Goal: Task Accomplishment & Management: Manage account settings

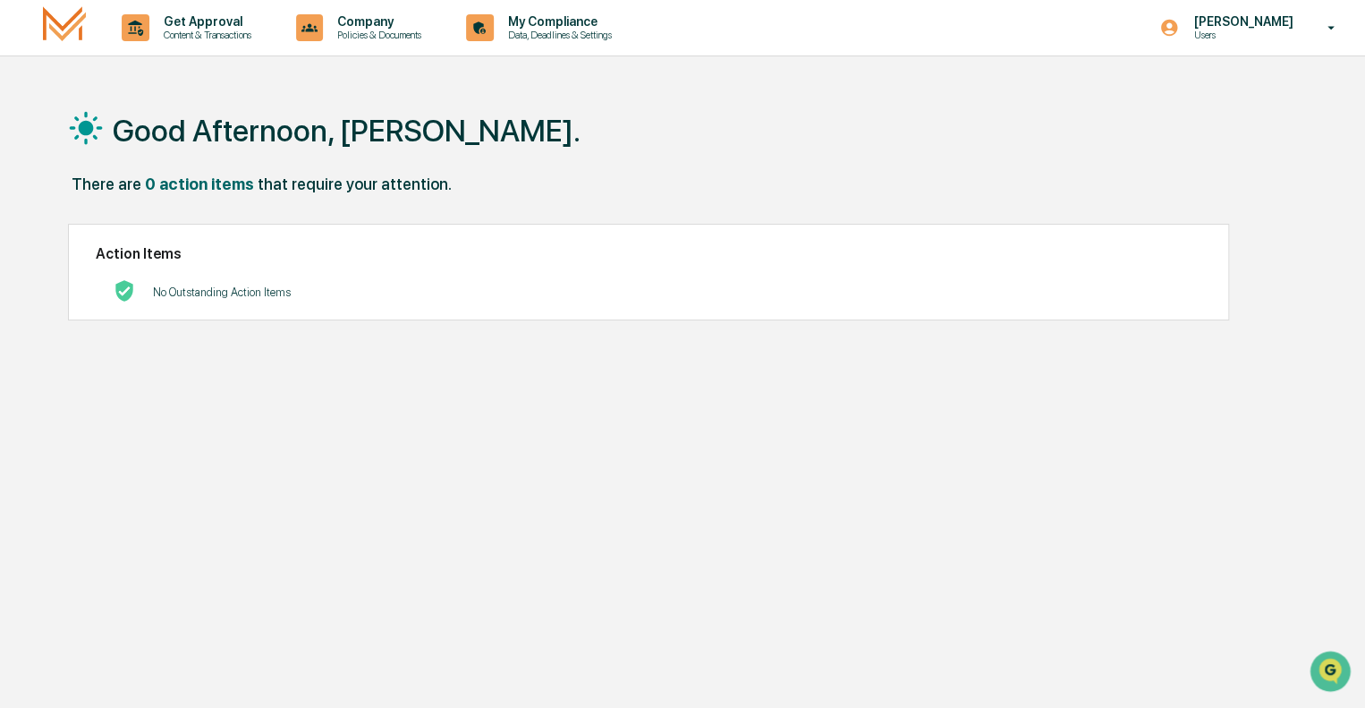
click at [75, 28] on img at bounding box center [64, 27] width 43 height 42
click at [57, 28] on img at bounding box center [64, 27] width 43 height 42
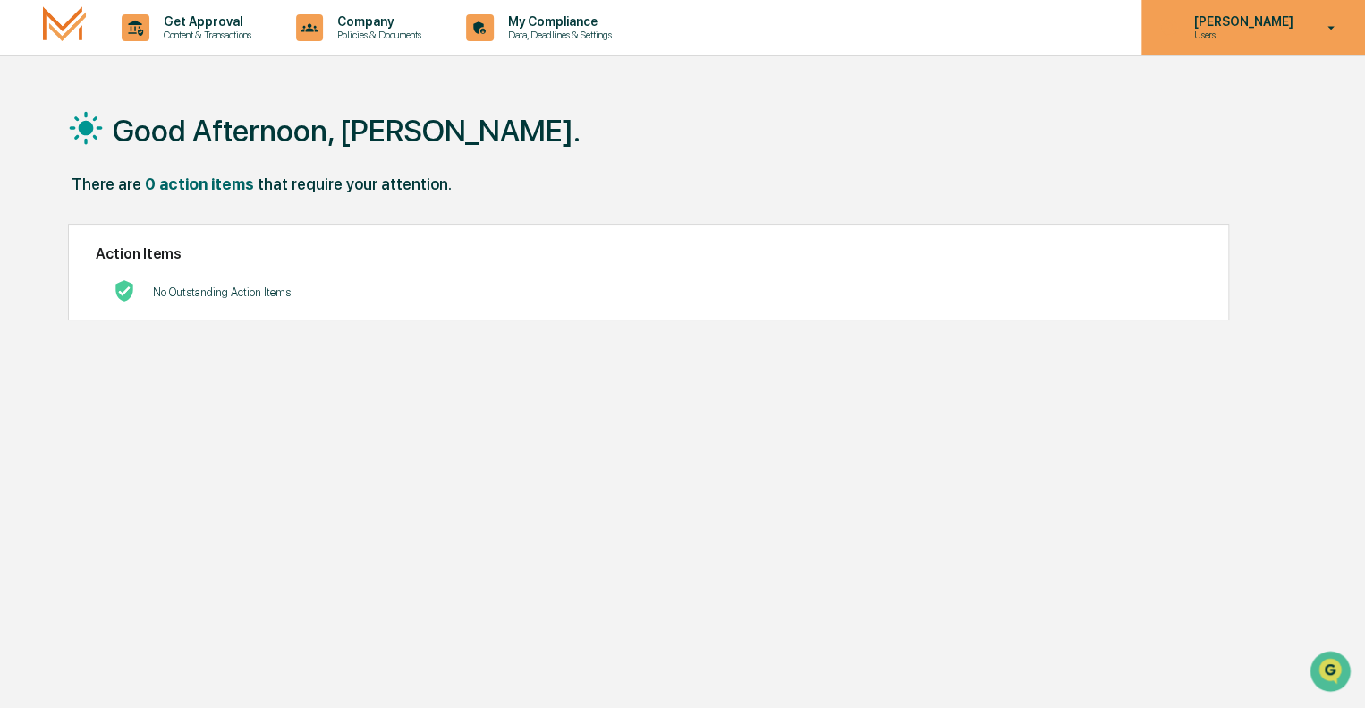
click at [1220, 32] on p "Users" at bounding box center [1240, 35] width 123 height 13
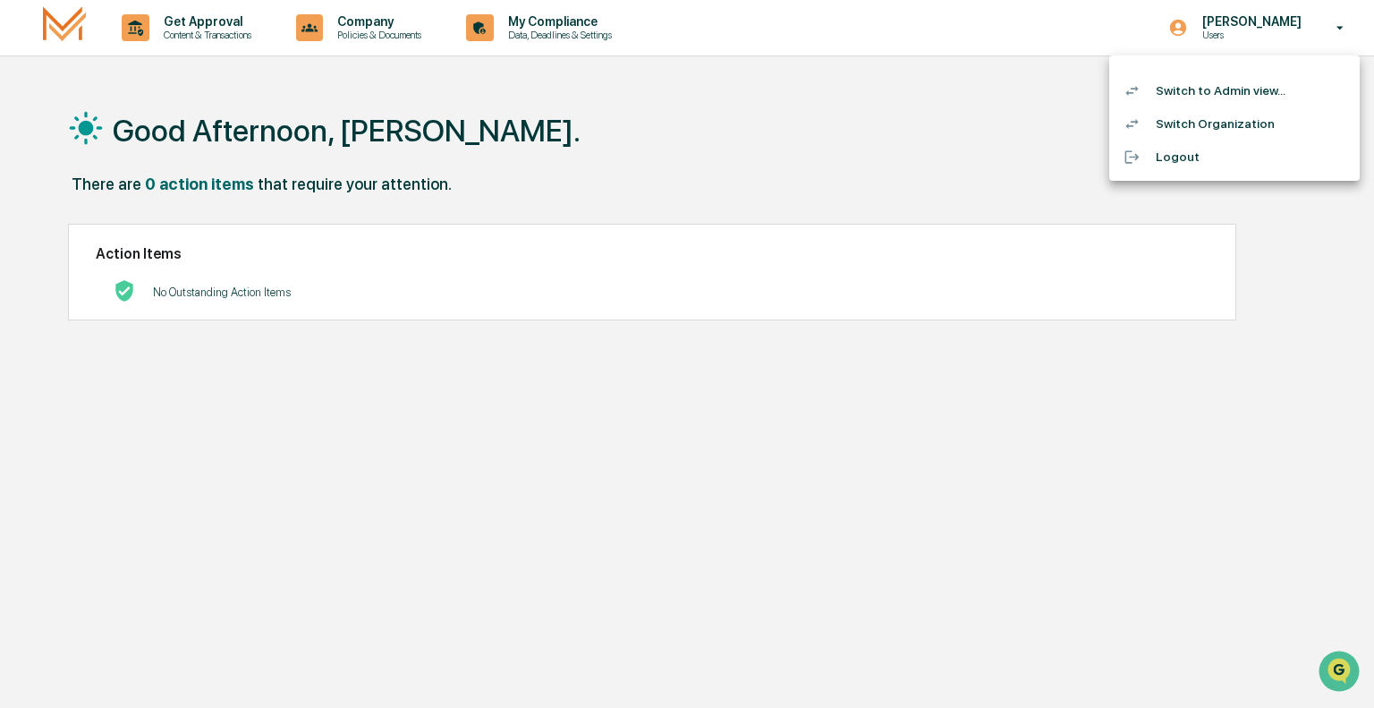
click at [1197, 86] on li "Switch to Admin view..." at bounding box center [1234, 90] width 251 height 33
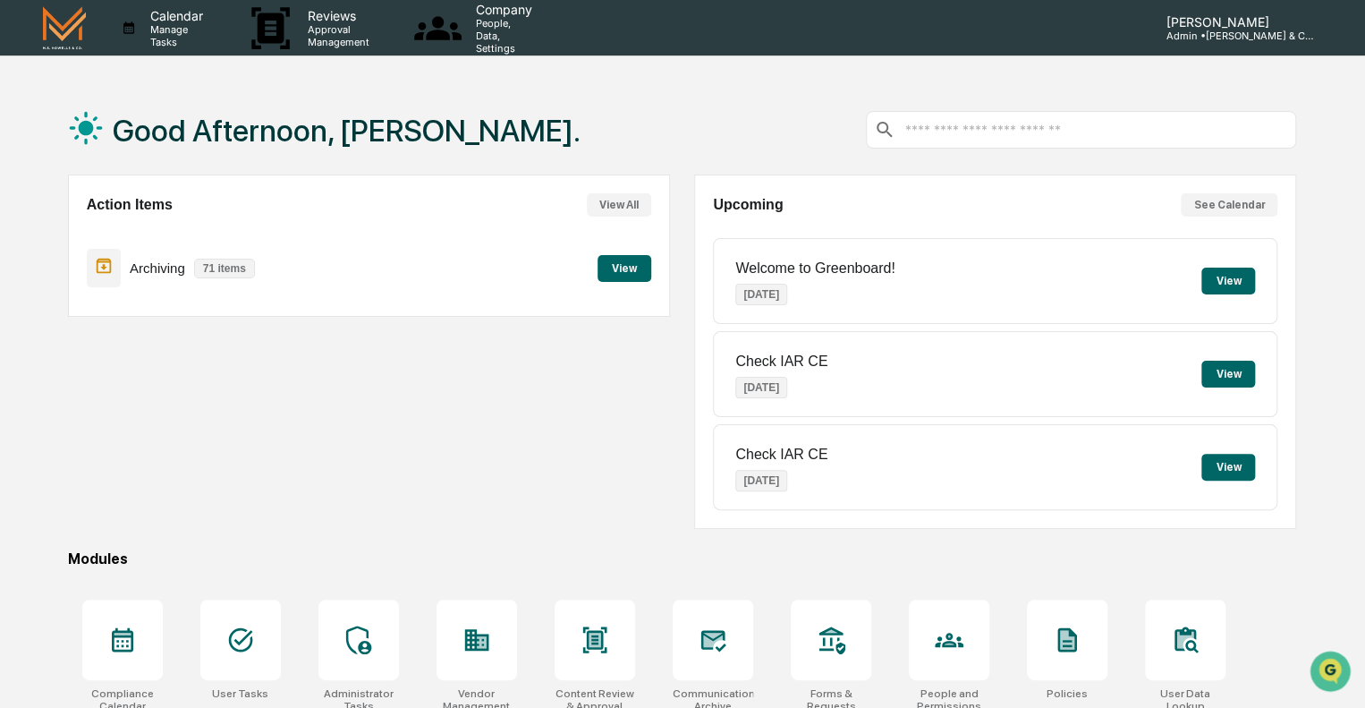
click at [48, 40] on img at bounding box center [64, 27] width 43 height 42
click at [76, 36] on img at bounding box center [64, 27] width 43 height 42
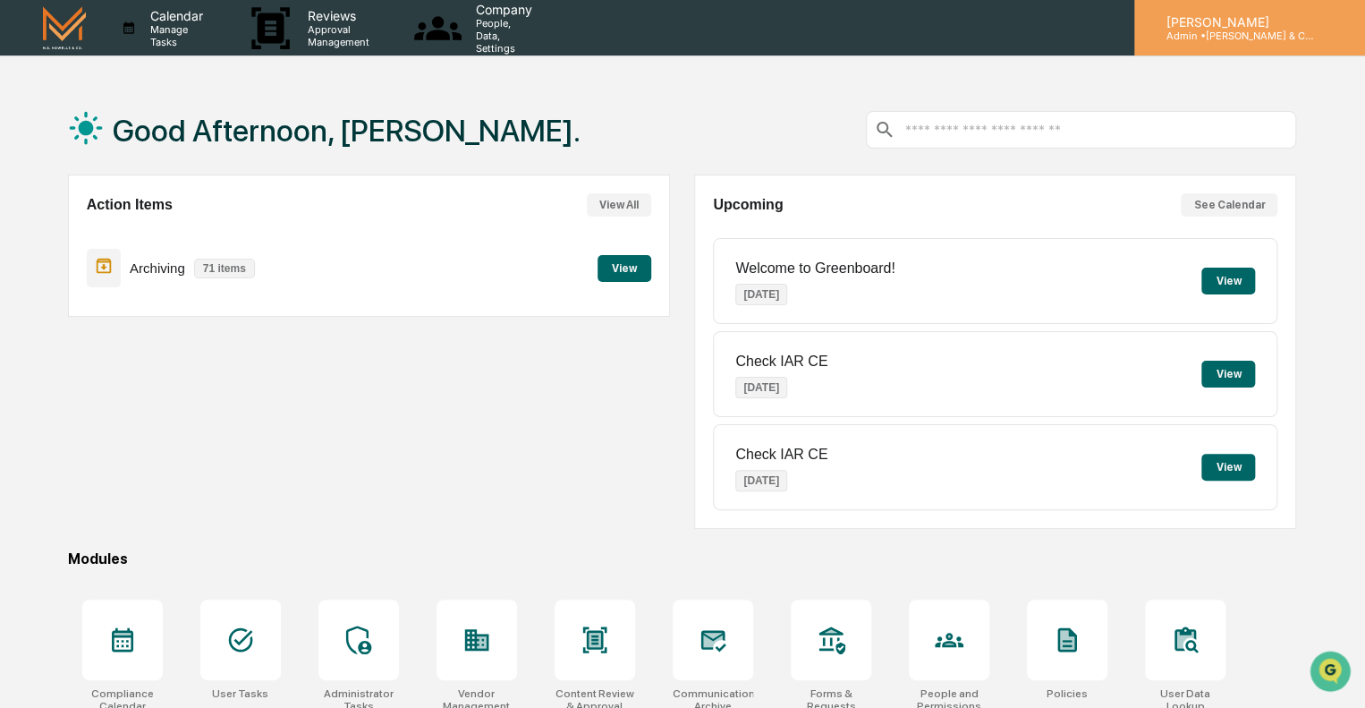
click at [1333, 28] on icon at bounding box center [1340, 28] width 14 height 0
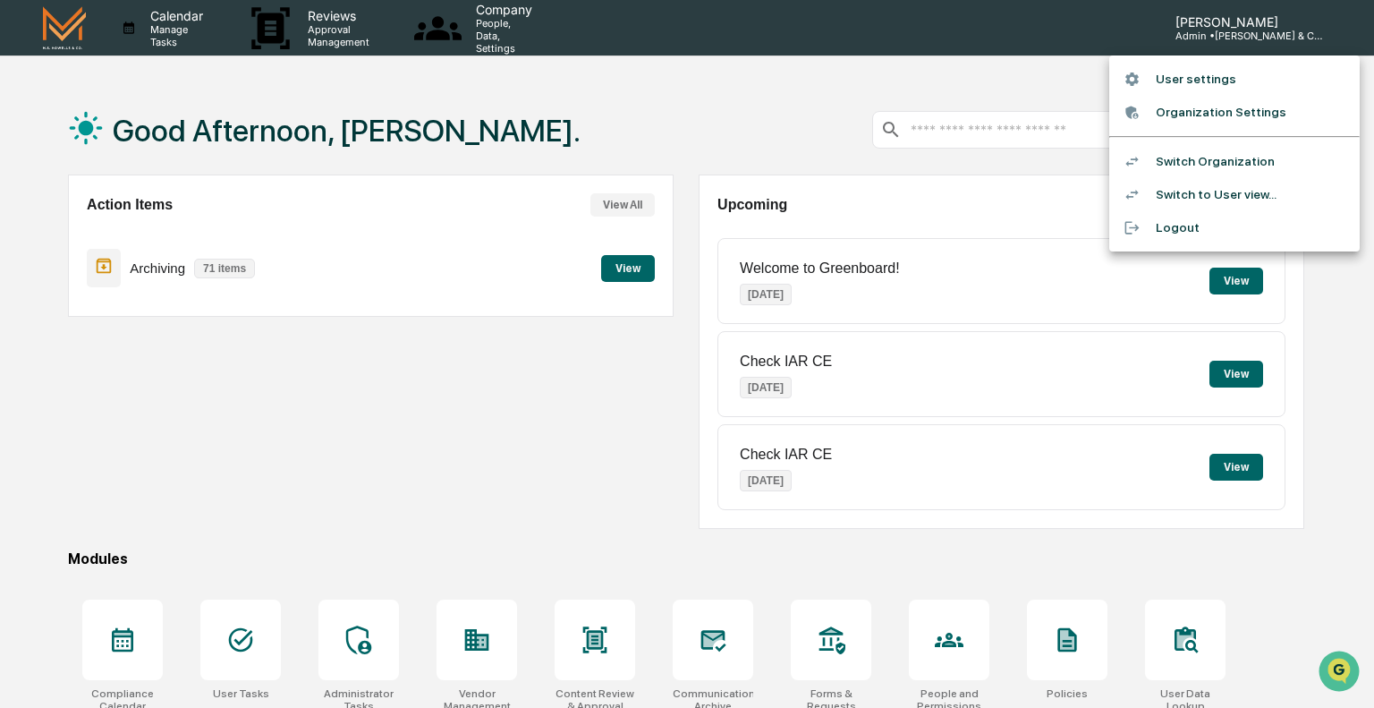
click at [1218, 81] on li "User settings" at bounding box center [1234, 79] width 251 height 33
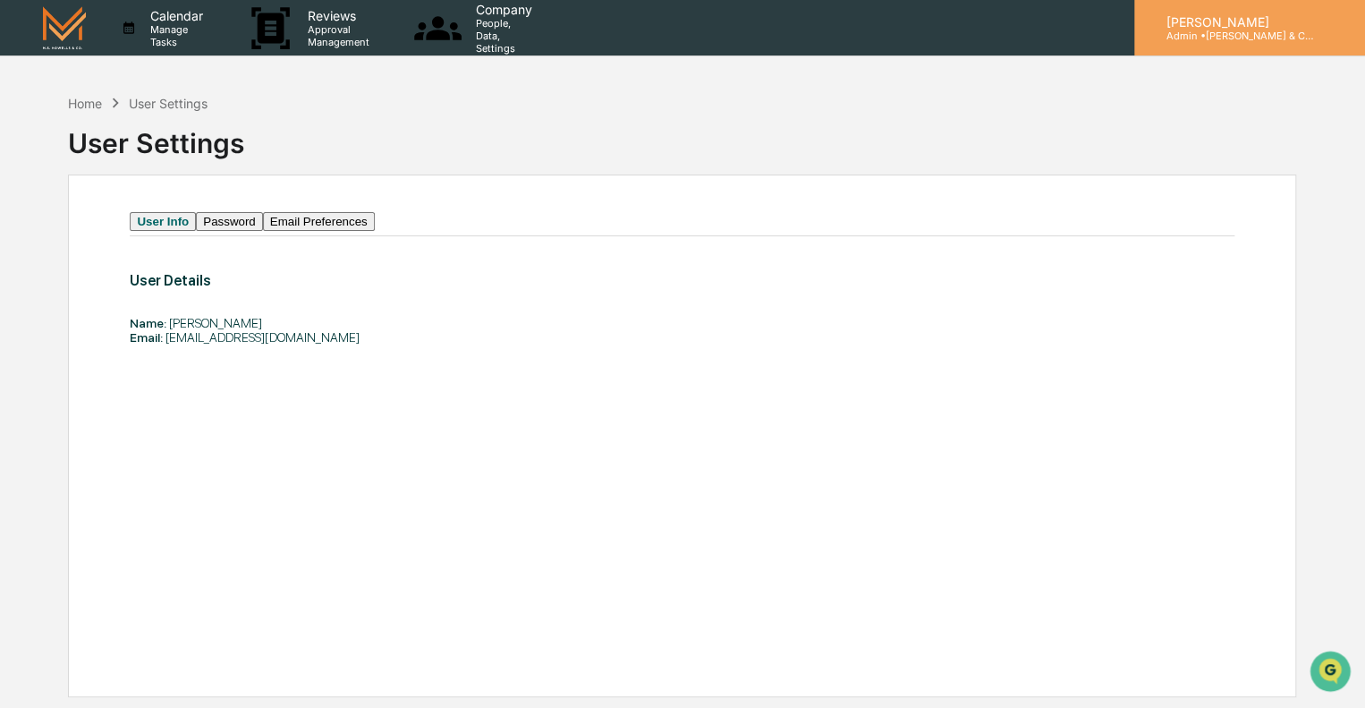
click at [1244, 28] on p "[PERSON_NAME]" at bounding box center [1235, 21] width 166 height 15
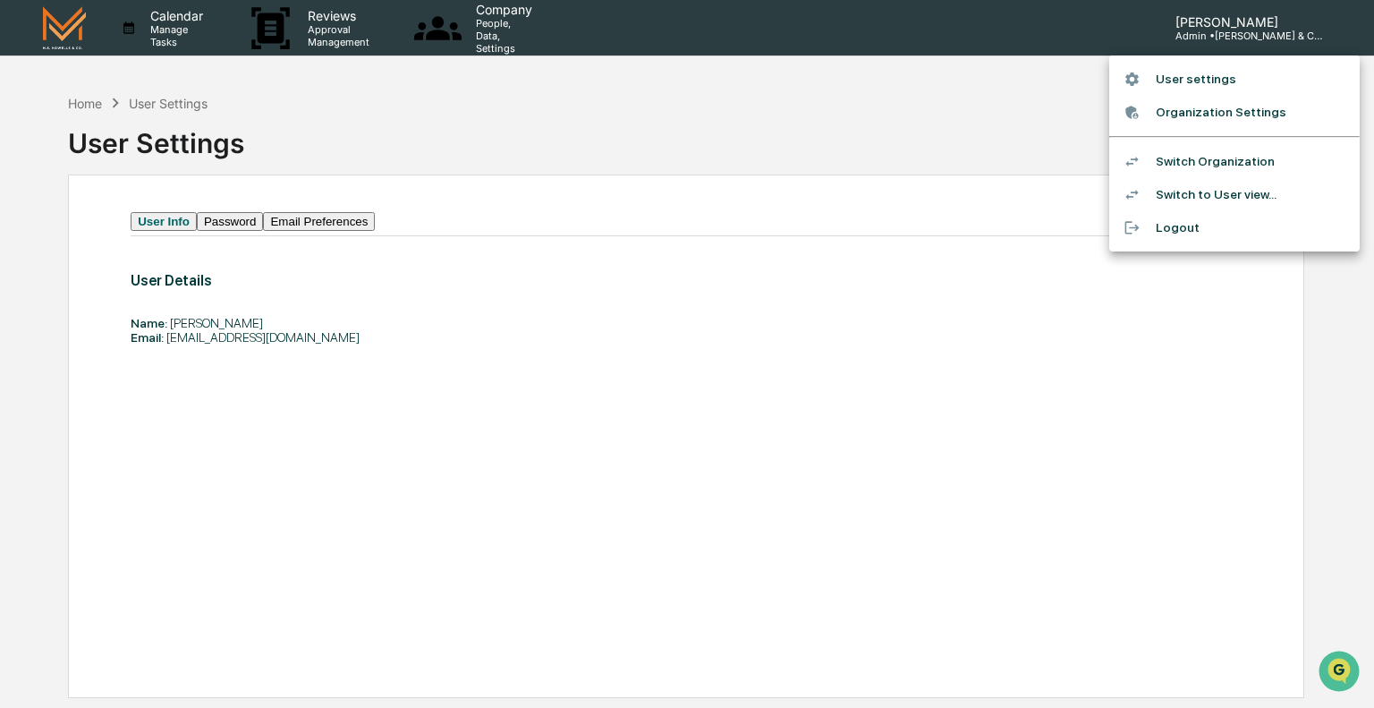
click at [1199, 74] on li "User settings" at bounding box center [1234, 79] width 251 height 33
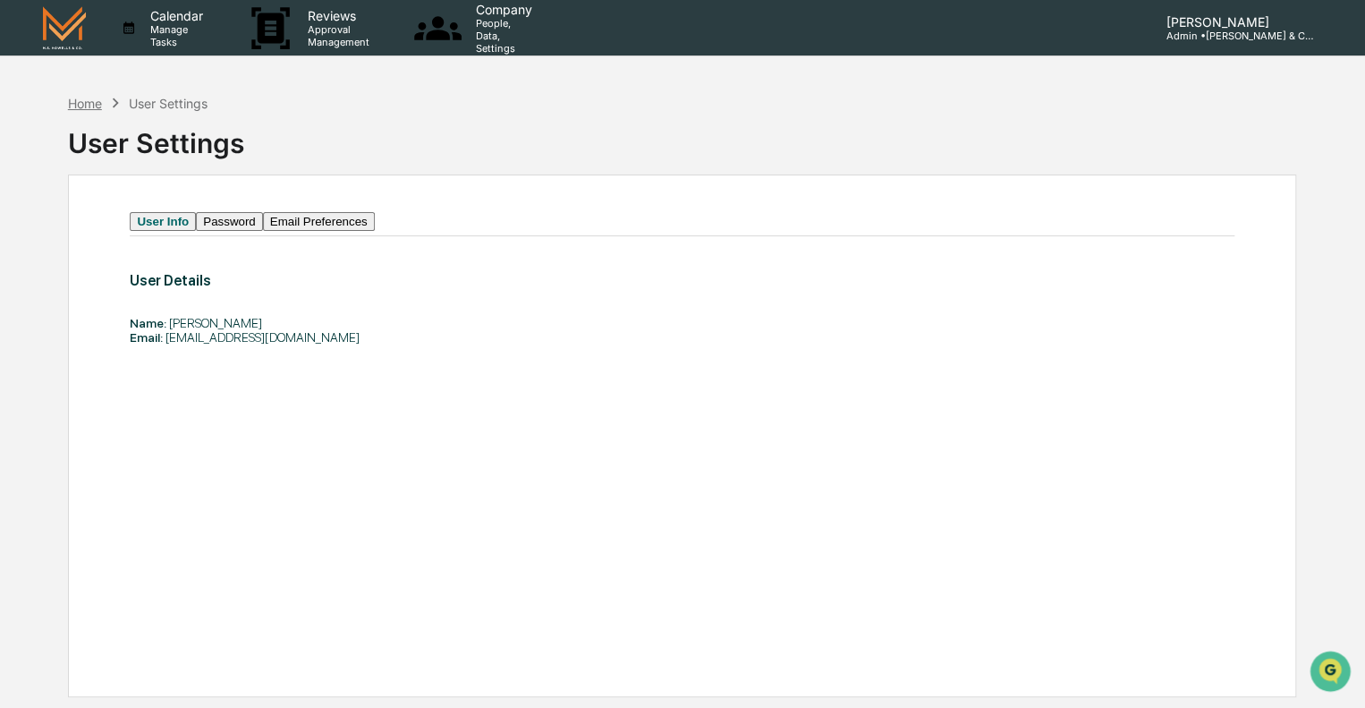
click at [79, 102] on div "Home" at bounding box center [85, 103] width 34 height 15
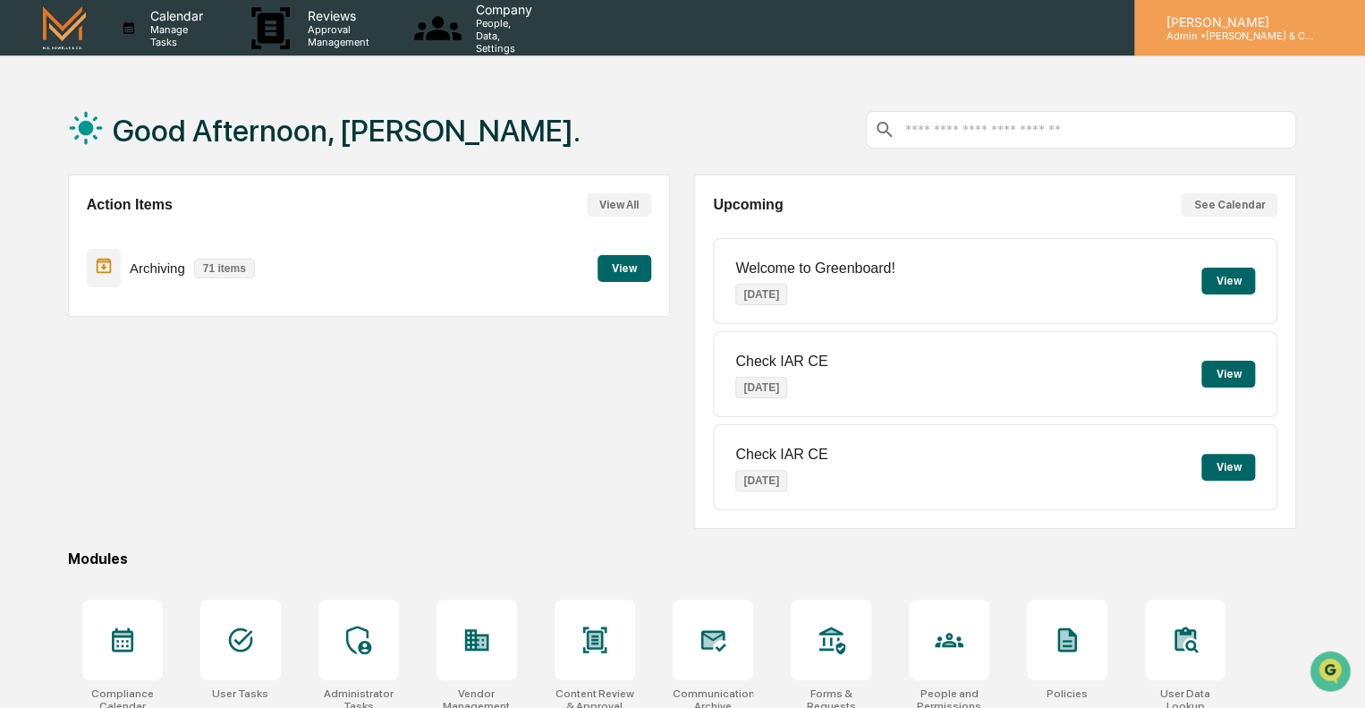
click at [1249, 24] on p "[PERSON_NAME]" at bounding box center [1235, 21] width 166 height 15
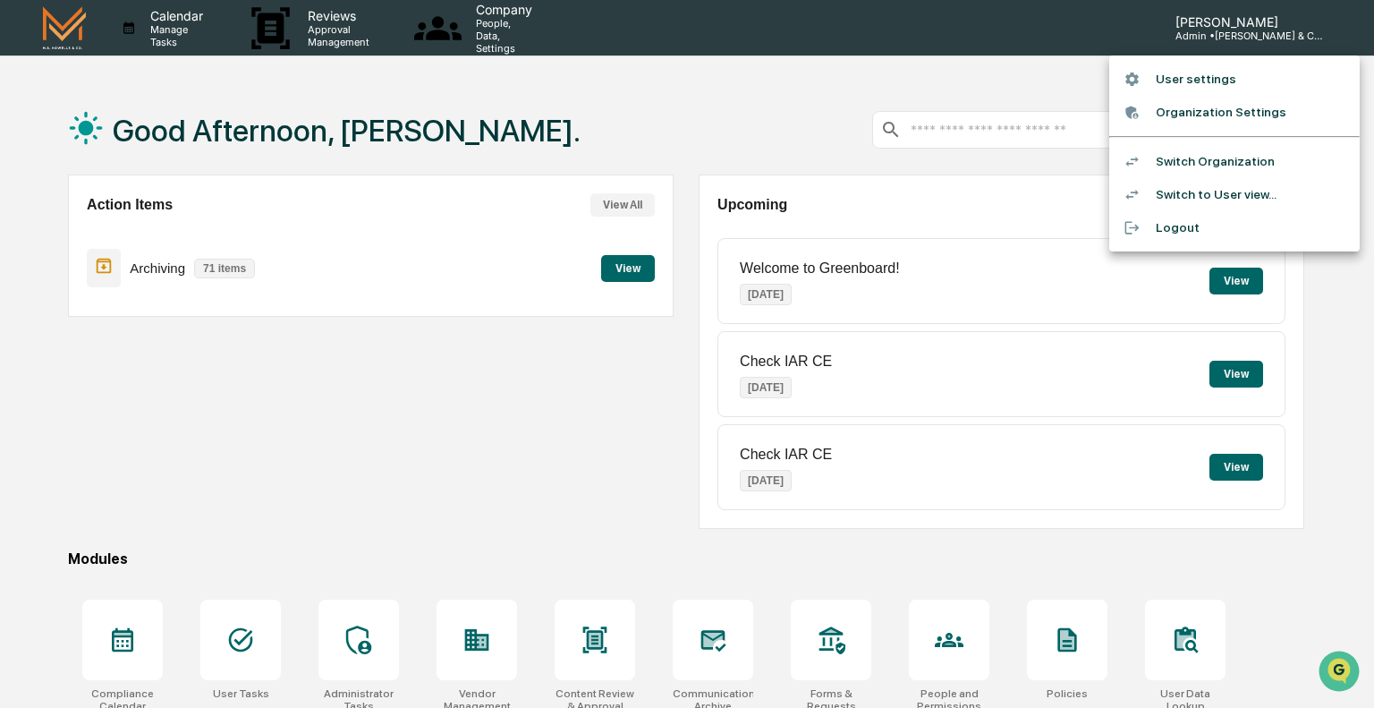
click at [1227, 81] on li "User settings" at bounding box center [1234, 79] width 251 height 33
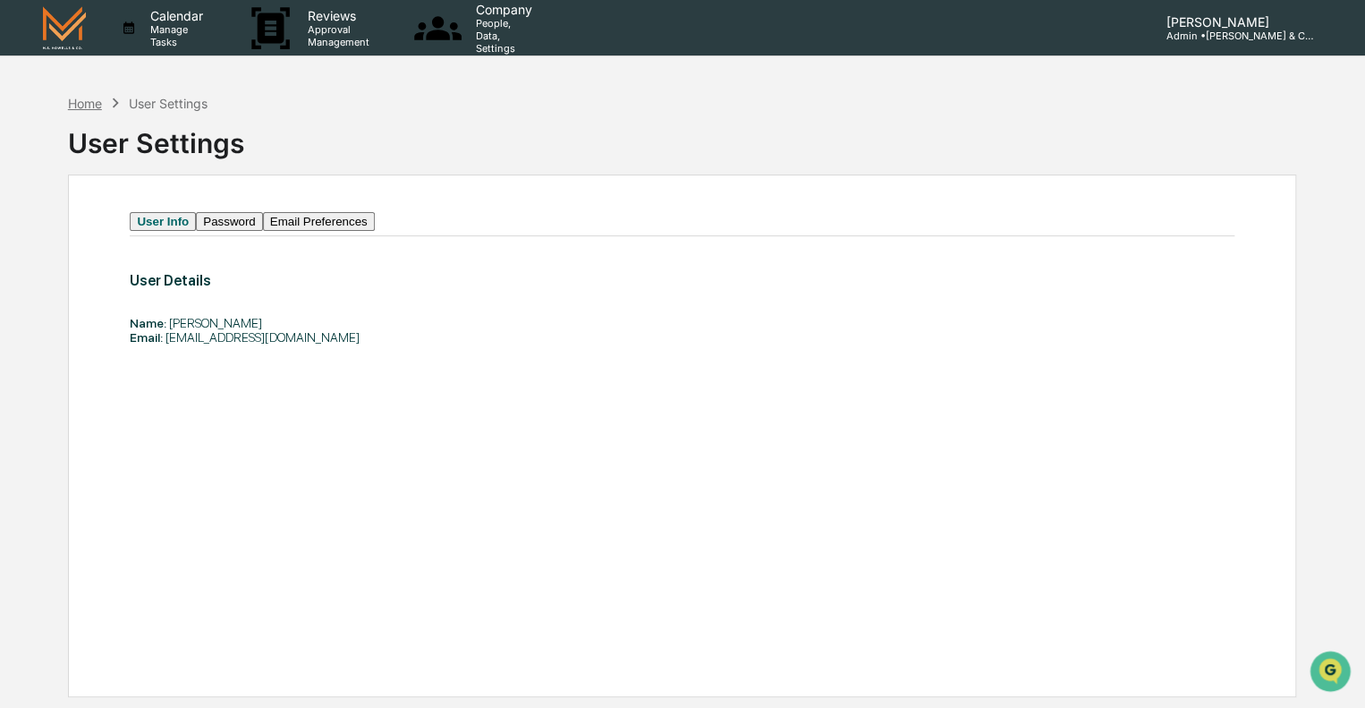
click at [88, 106] on div "Home" at bounding box center [85, 103] width 34 height 15
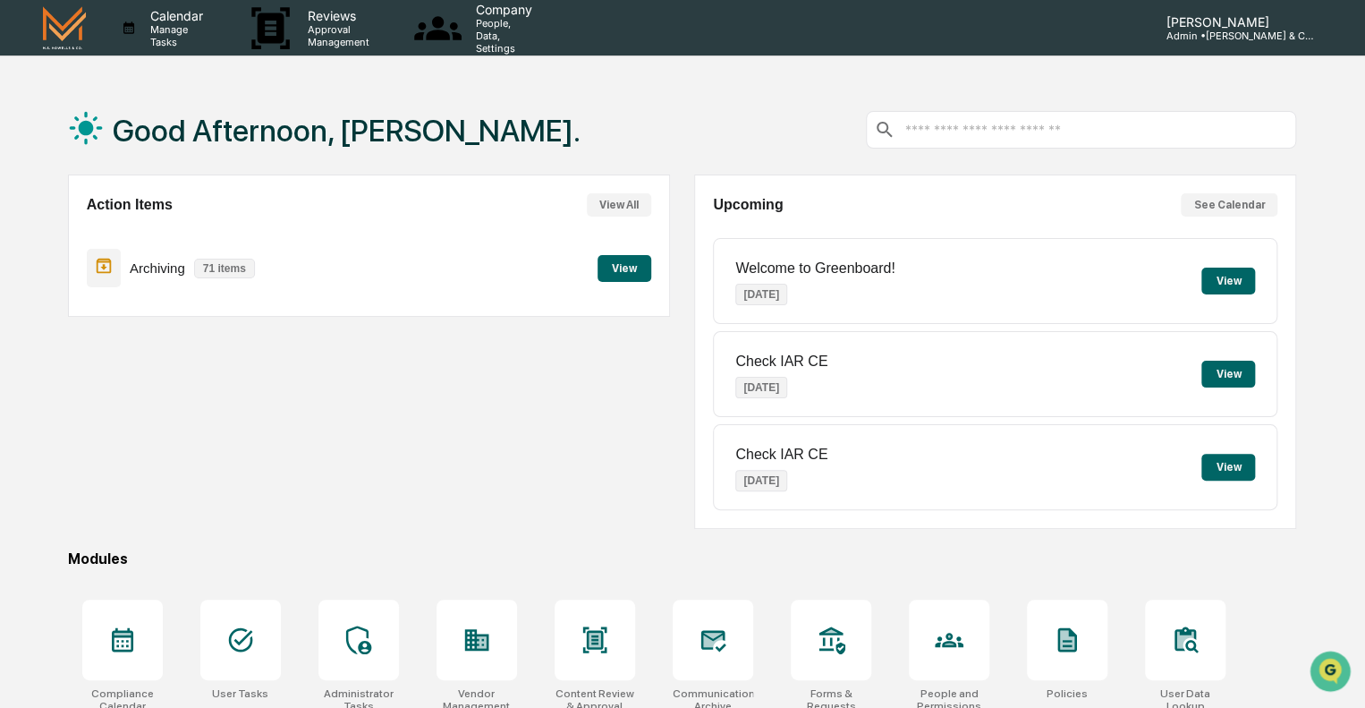
click at [56, 30] on img at bounding box center [64, 27] width 43 height 42
click at [70, 26] on img at bounding box center [64, 27] width 43 height 42
click at [48, 19] on img at bounding box center [64, 27] width 43 height 42
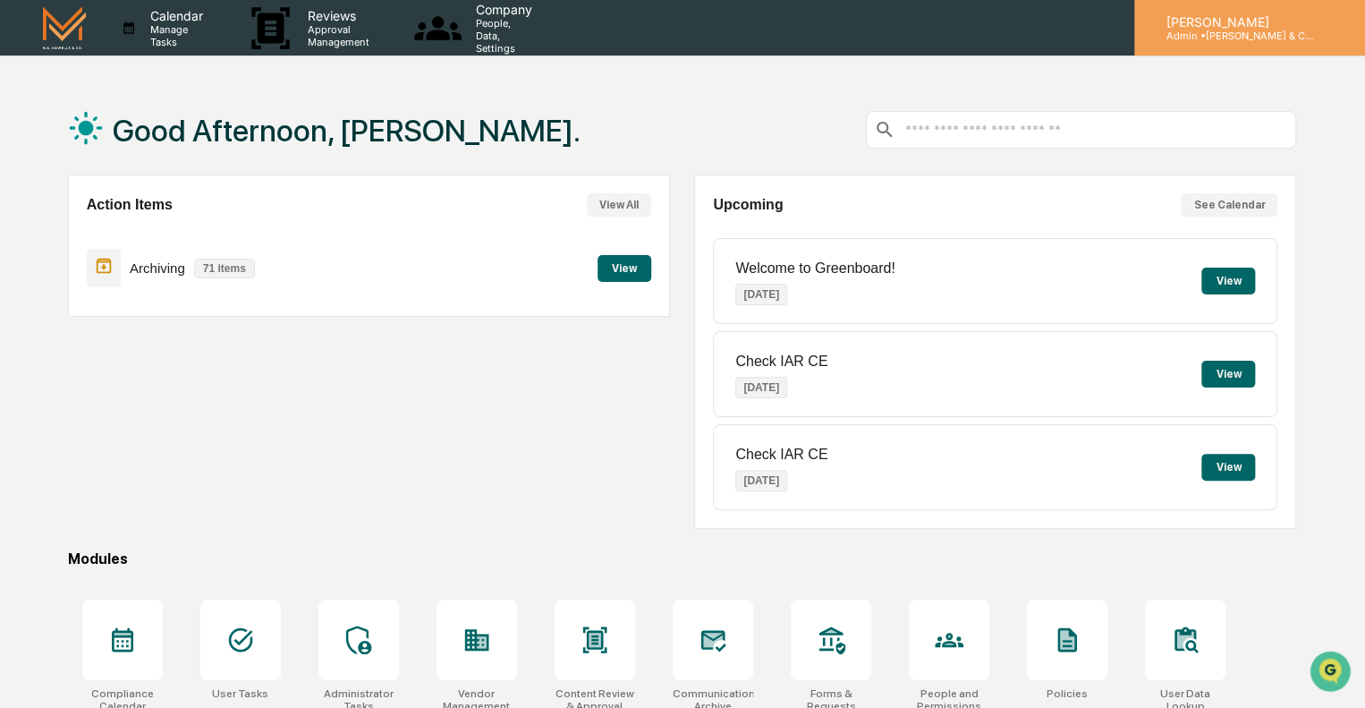
click at [1260, 20] on p "[PERSON_NAME]" at bounding box center [1235, 21] width 166 height 15
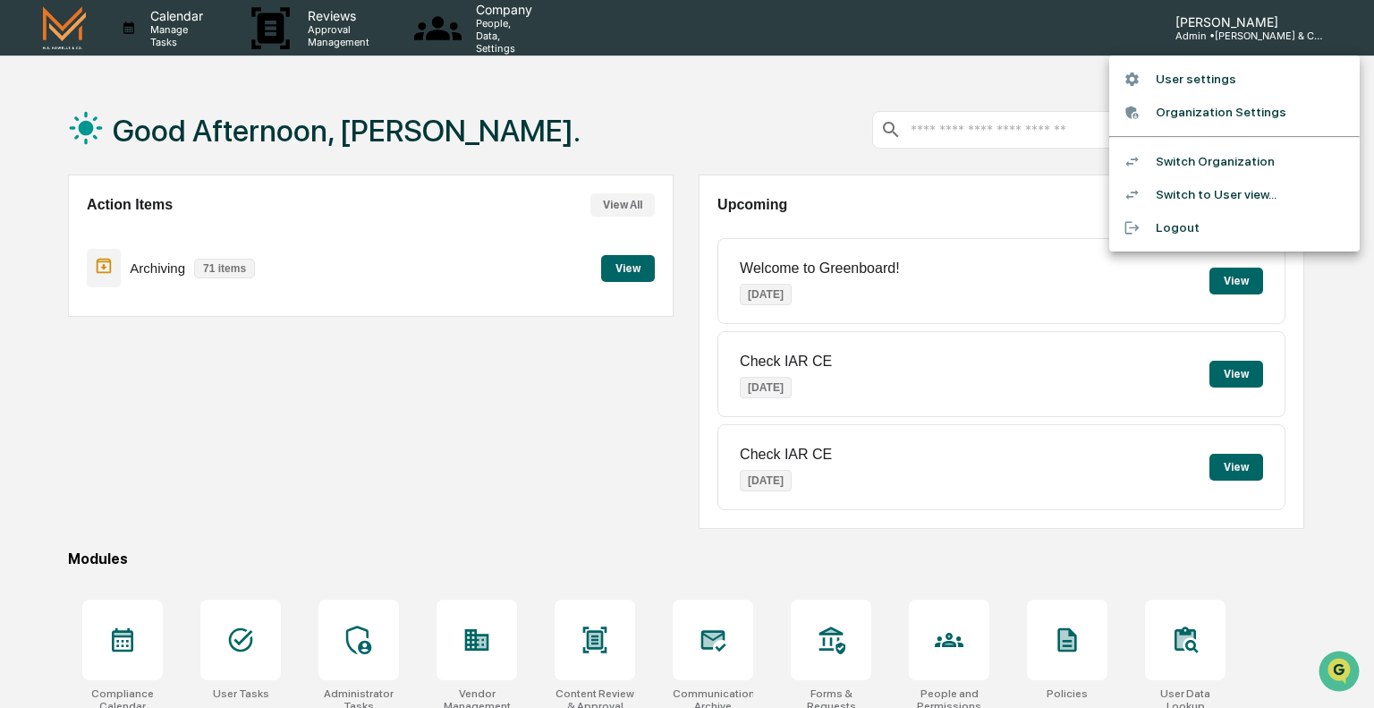
click at [1186, 192] on li "Switch to User view..." at bounding box center [1234, 194] width 251 height 33
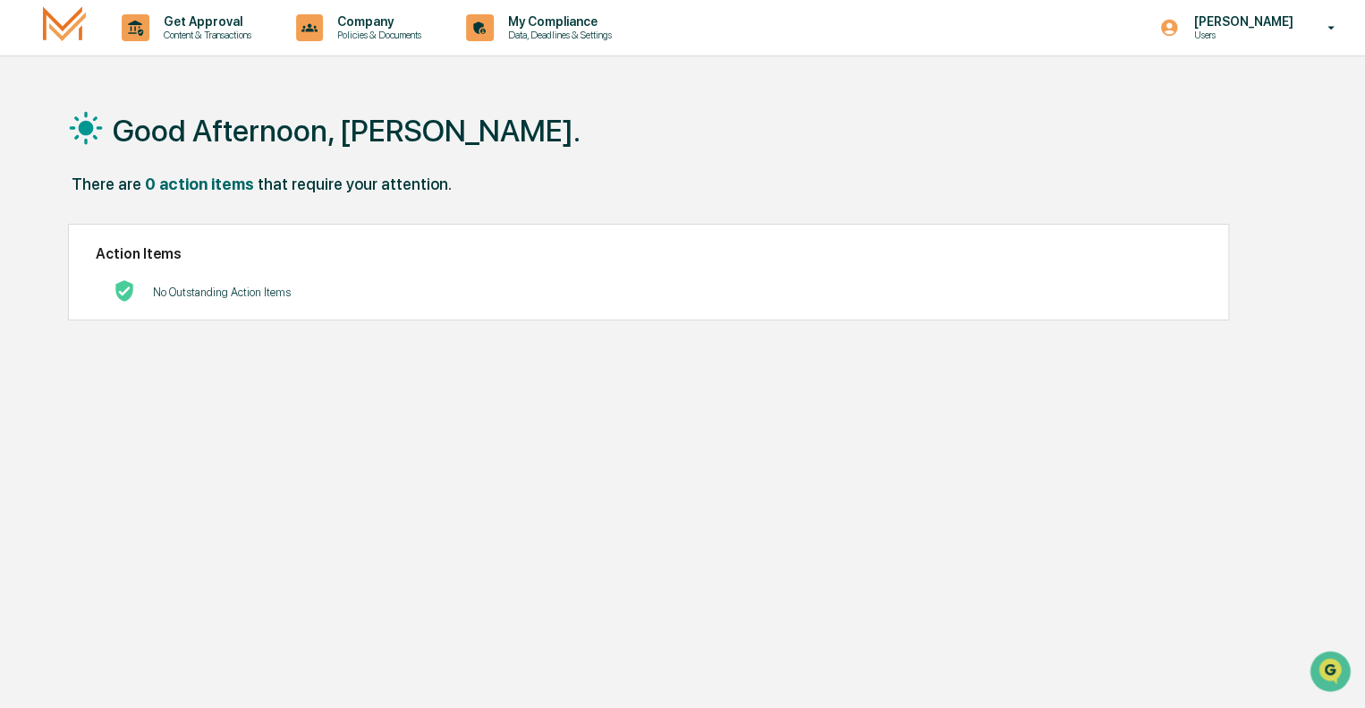
click at [61, 20] on img at bounding box center [64, 27] width 43 height 42
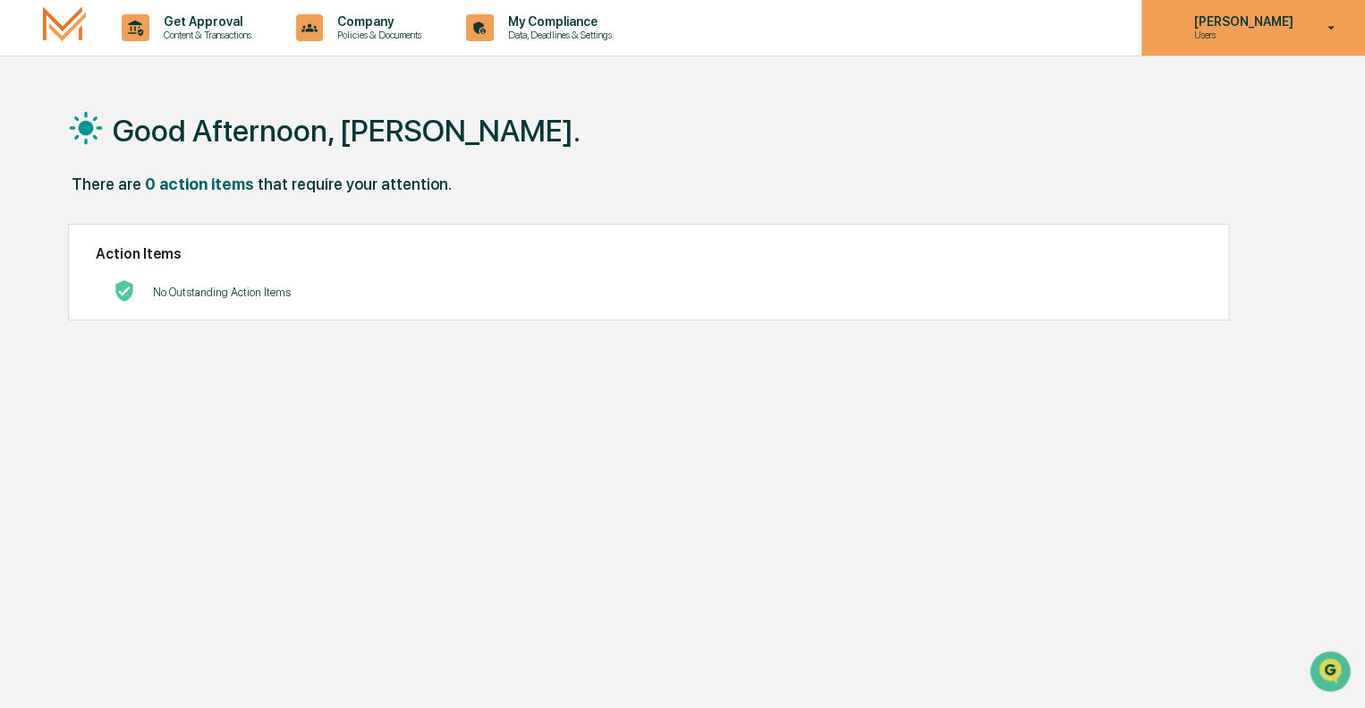
click at [1247, 30] on p "Users" at bounding box center [1240, 35] width 123 height 13
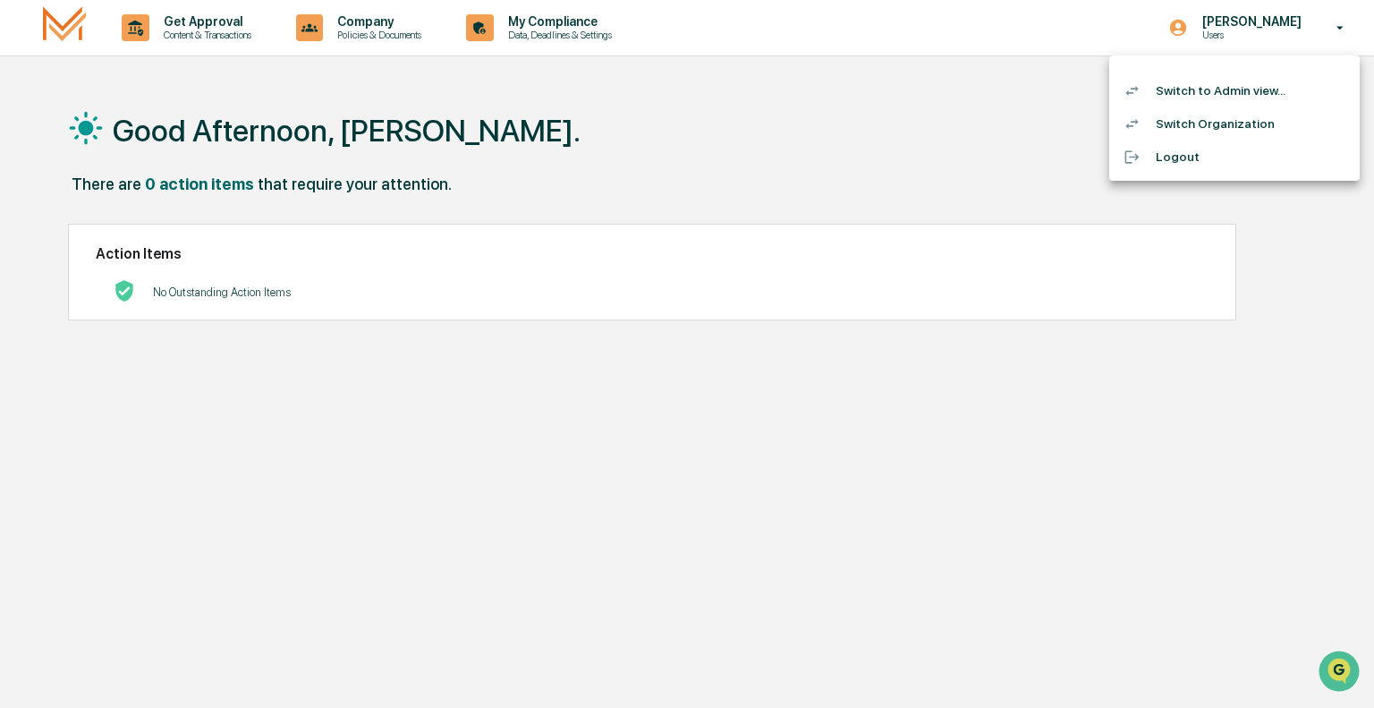
click at [1218, 122] on li "Switch Organization" at bounding box center [1234, 123] width 251 height 33
